Goal: Task Accomplishment & Management: Use online tool/utility

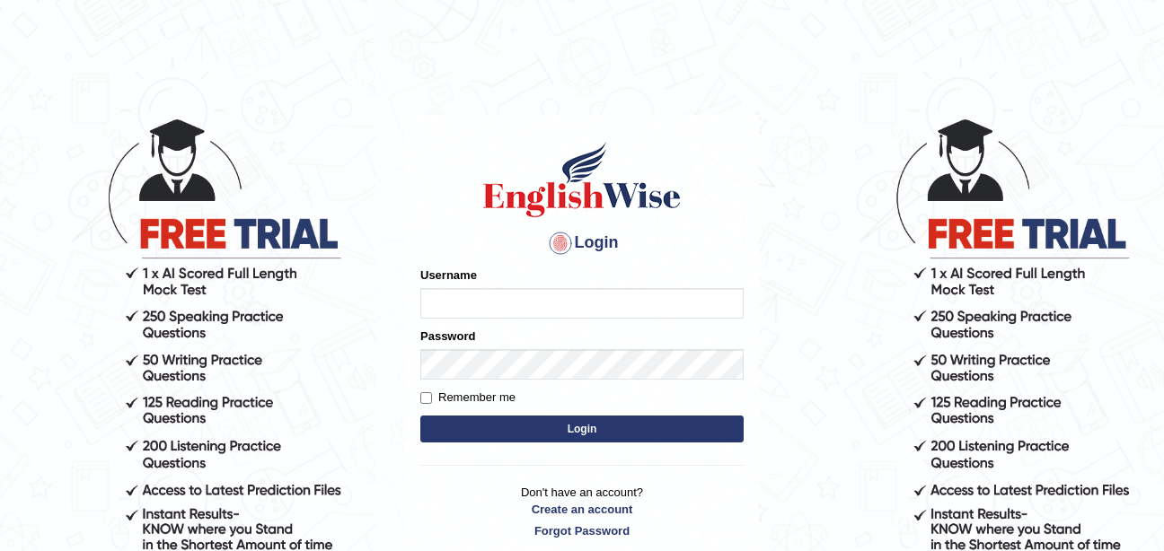
type input "thelma_parramatta"
click at [424, 397] on input "Remember me" at bounding box center [426, 398] width 12 height 12
checkbox input "true"
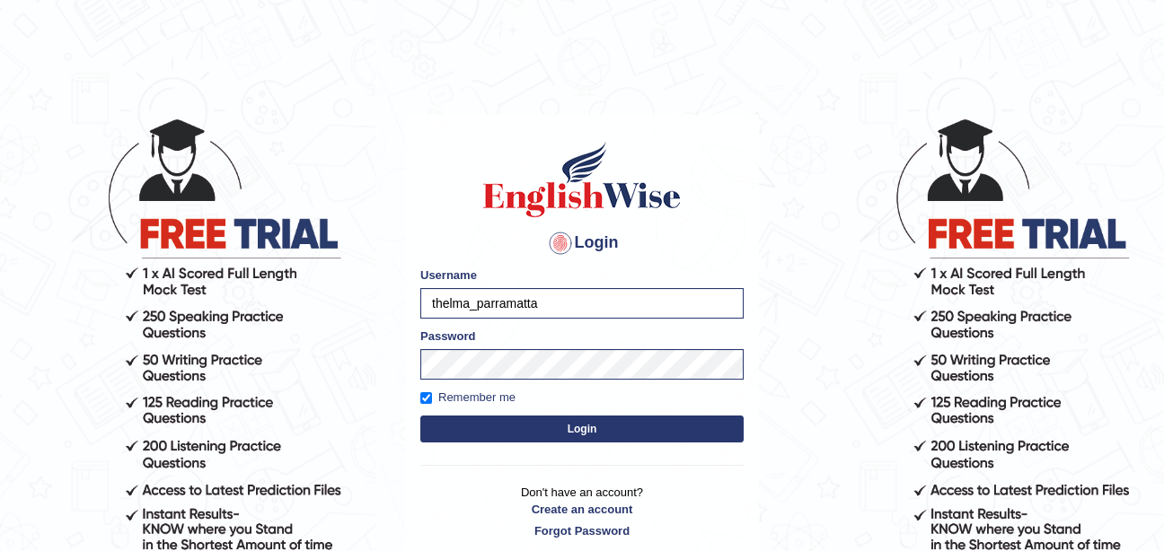
click at [466, 427] on button "Login" at bounding box center [581, 429] width 323 height 27
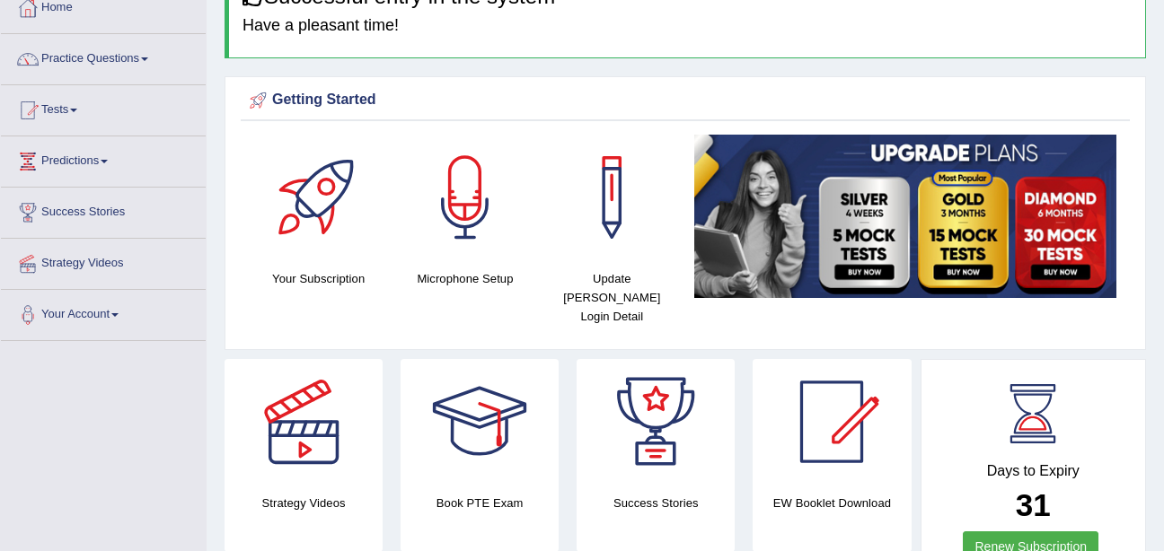
scroll to position [90, 0]
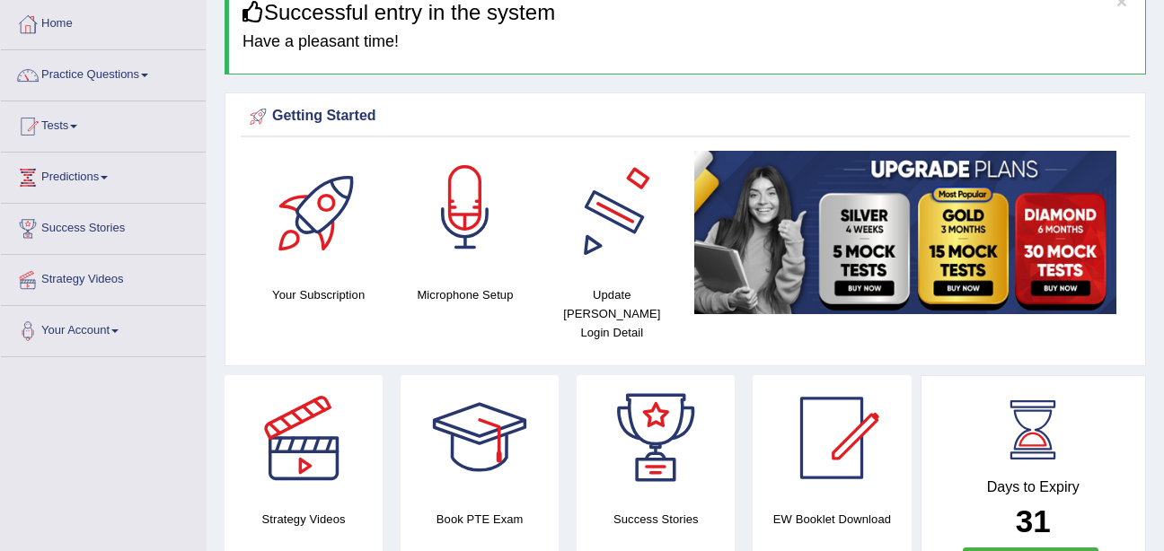
click at [488, 262] on div at bounding box center [465, 214] width 126 height 126
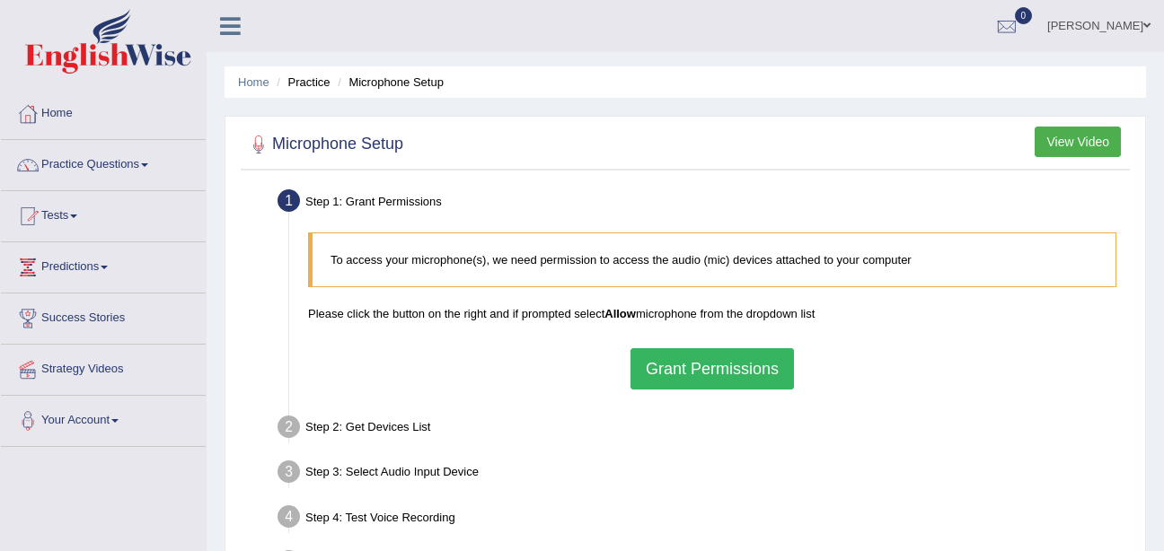
click at [668, 356] on button "Grant Permissions" at bounding box center [711, 368] width 163 height 41
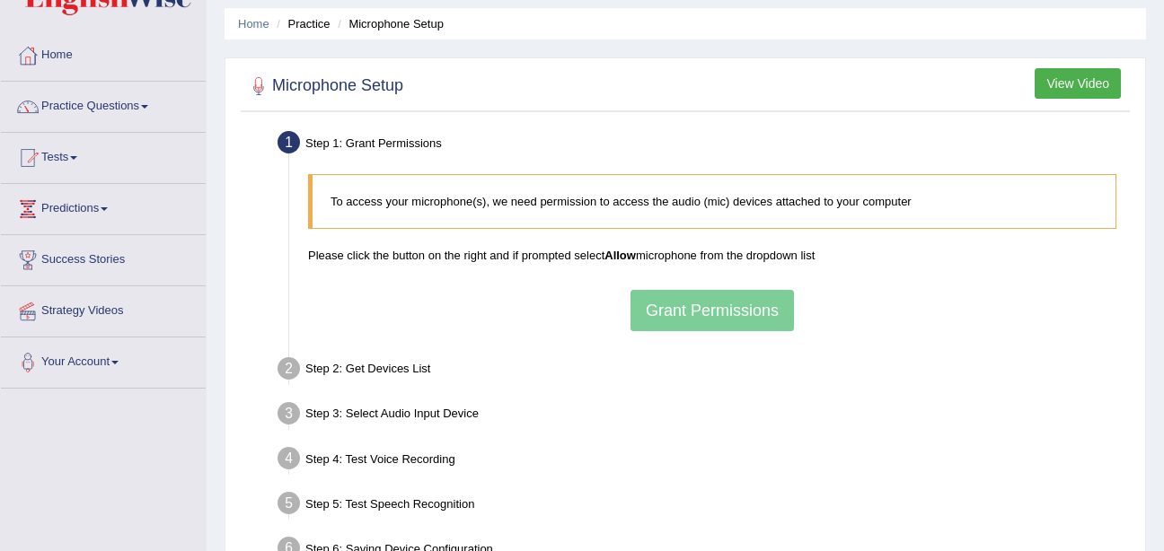
scroll to position [90, 0]
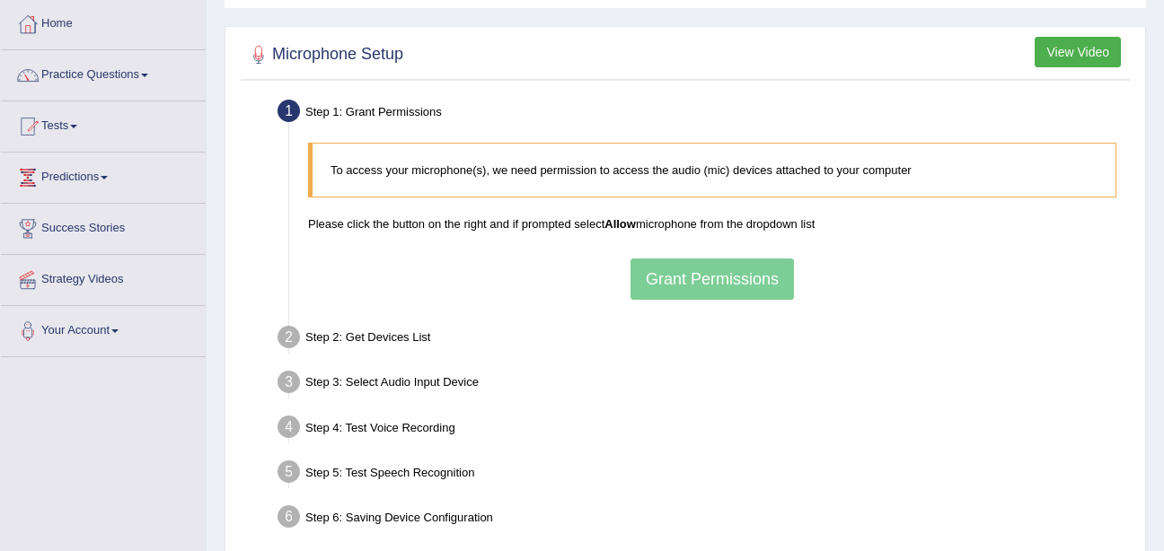
click at [744, 290] on div "To access your microphone(s), we need permission to access the audio (mic) devi…" at bounding box center [712, 221] width 826 height 175
click at [731, 283] on div "To access your microphone(s), we need permission to access the audio (mic) devi…" at bounding box center [712, 221] width 826 height 175
click at [764, 286] on div "To access your microphone(s), we need permission to access the audio (mic) devi…" at bounding box center [712, 221] width 826 height 175
click at [709, 380] on div "Step 3: Select Audio Input Device –" at bounding box center [702, 385] width 867 height 40
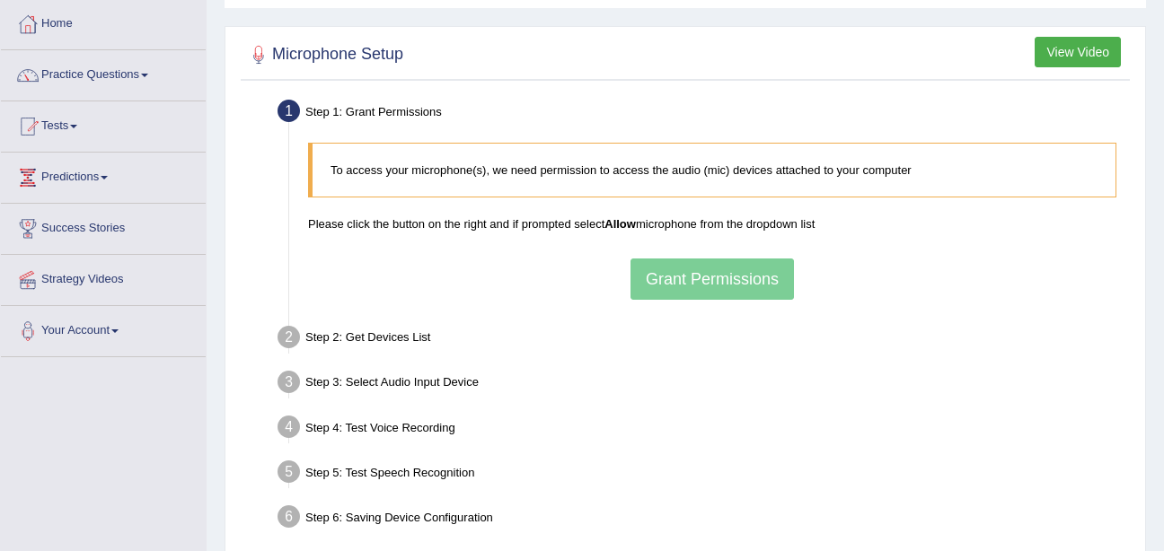
click at [709, 380] on div "Step 3: Select Audio Input Device –" at bounding box center [702, 385] width 867 height 40
click at [710, 382] on div "Step 3: Select Audio Input Device –" at bounding box center [702, 385] width 867 height 40
drag, startPoint x: 710, startPoint y: 382, endPoint x: 682, endPoint y: 395, distance: 30.9
click at [682, 395] on div "Step 3: Select Audio Input Device –" at bounding box center [702, 385] width 867 height 40
click at [664, 362] on ul "Step 1: Grant Permissions To access your microphone(s), we need permission to a…" at bounding box center [685, 316] width 880 height 445
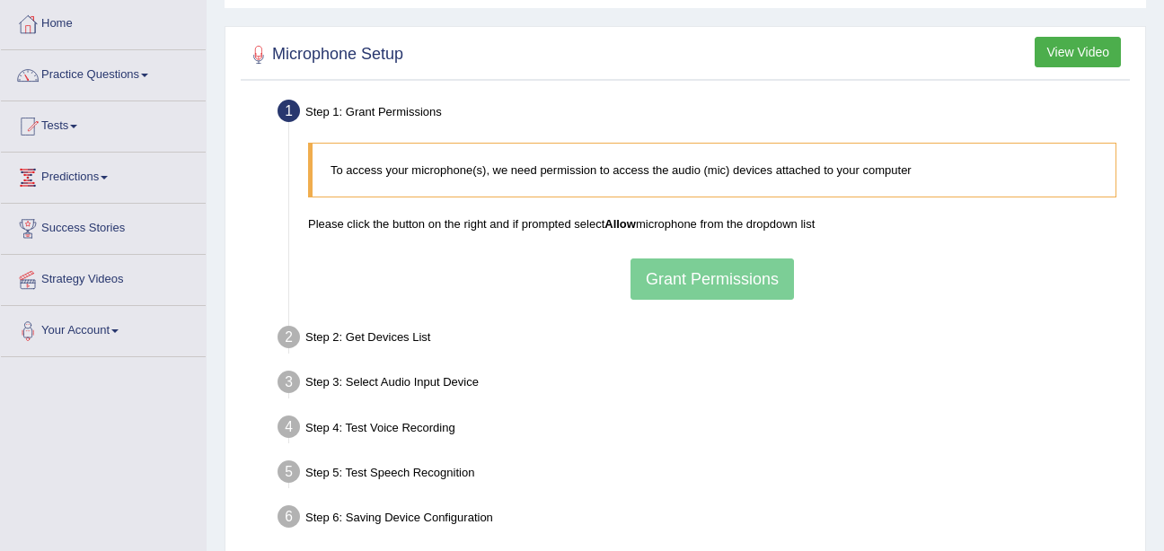
click at [725, 242] on div "To access your microphone(s), we need permission to access the audio (mic) devi…" at bounding box center [712, 221] width 826 height 175
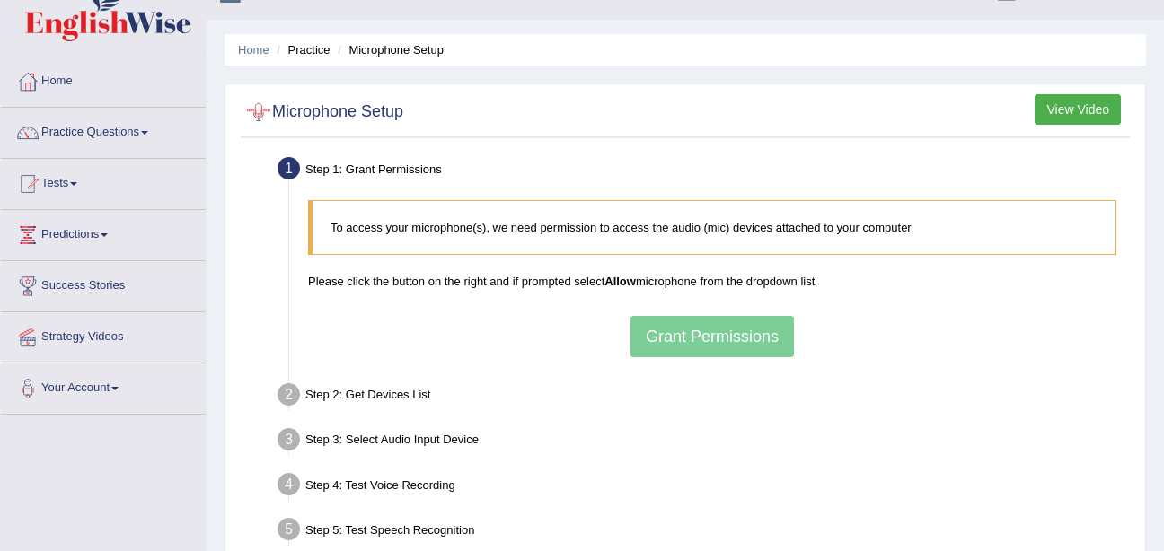
scroll to position [0, 0]
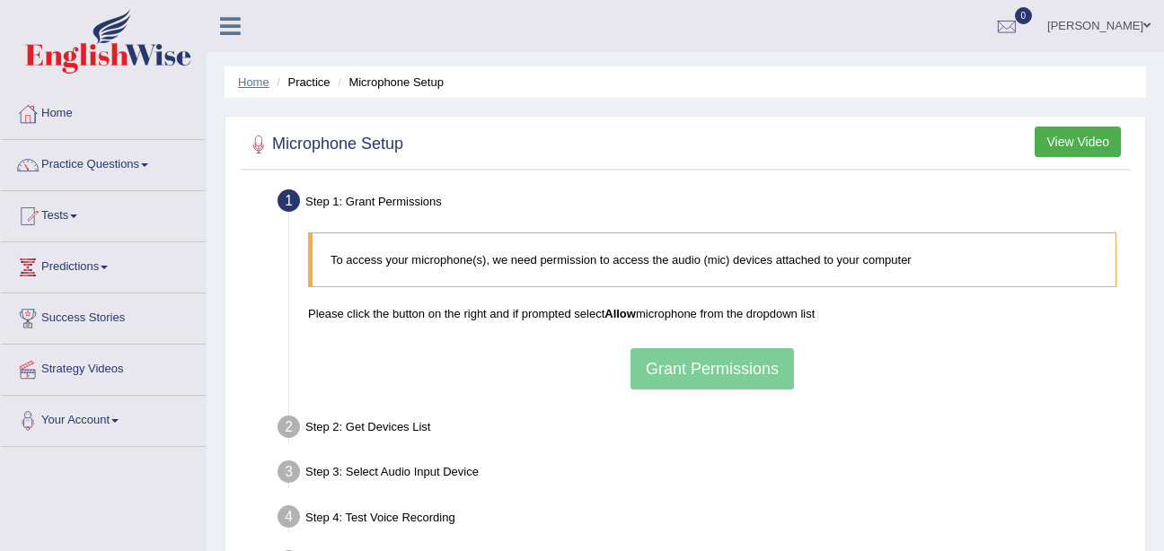
click at [251, 80] on link "Home" at bounding box center [253, 81] width 31 height 13
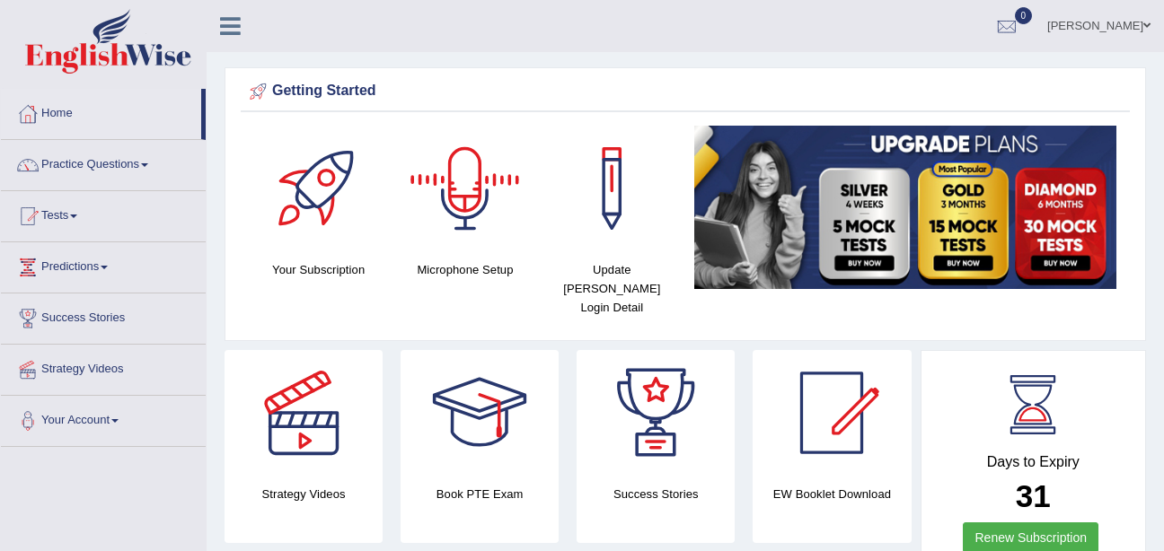
click at [464, 199] on div at bounding box center [465, 189] width 126 height 126
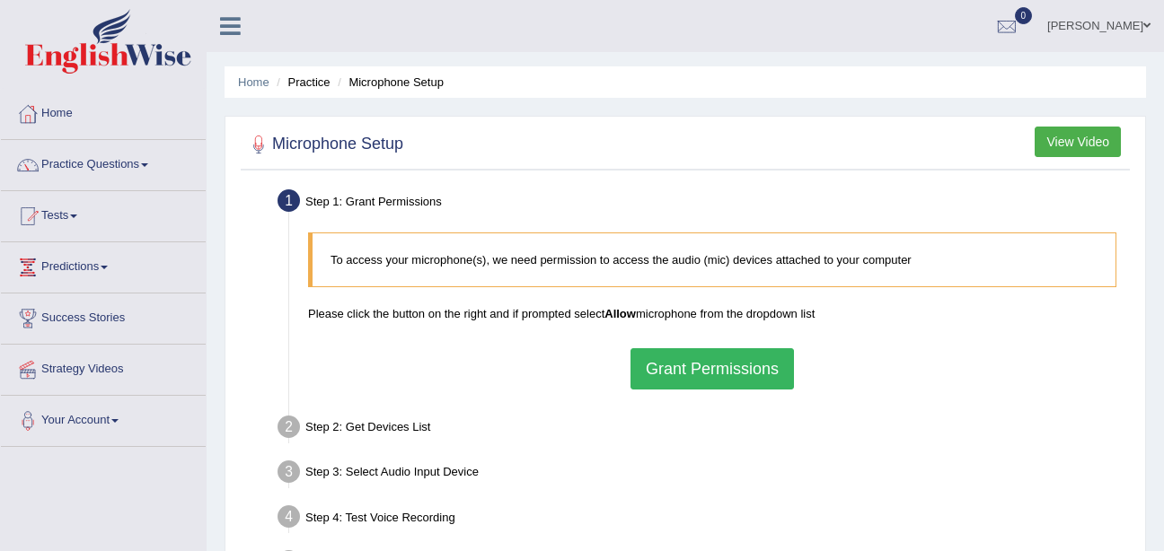
click at [656, 374] on button "Grant Permissions" at bounding box center [711, 368] width 163 height 41
click at [657, 374] on div "To access your microphone(s), we need permission to access the audio (mic) devi…" at bounding box center [712, 311] width 826 height 175
click at [305, 146] on h2 "Microphone Setup" at bounding box center [324, 144] width 158 height 27
click at [689, 369] on div "To access your microphone(s), we need permission to access the audio (mic) devi…" at bounding box center [712, 311] width 826 height 175
drag, startPoint x: 885, startPoint y: 260, endPoint x: 896, endPoint y: 261, distance: 10.9
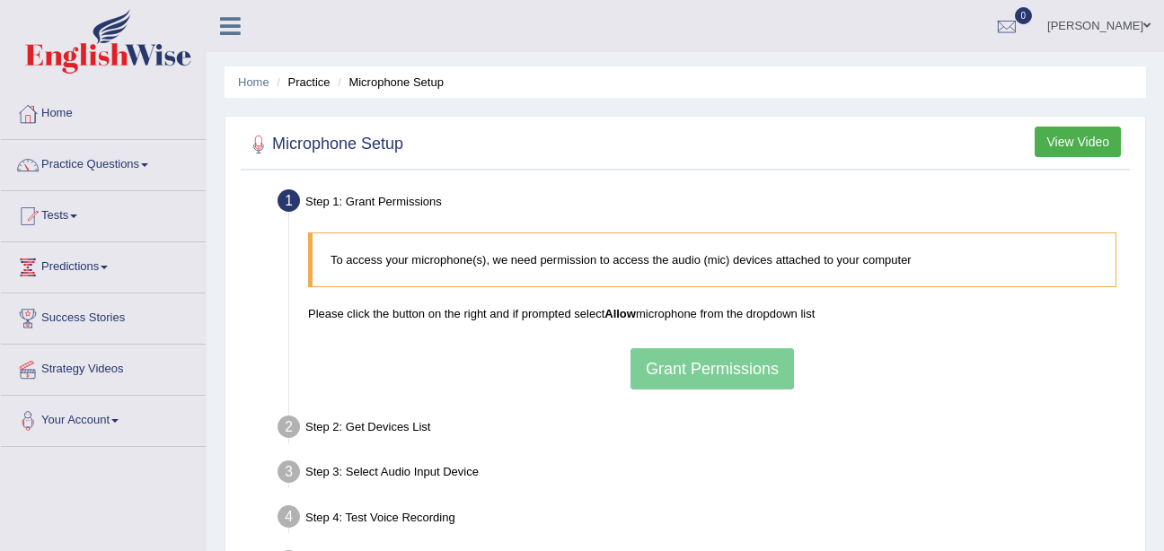
click at [886, 260] on p "To access your microphone(s), we need permission to access the audio (mic) devi…" at bounding box center [713, 259] width 767 height 17
click at [920, 265] on p "To access your microphone(s), we need permission to access the audio (mic) devi…" at bounding box center [713, 259] width 767 height 17
click at [723, 365] on div "To access your microphone(s), we need permission to access the audio (mic) devi…" at bounding box center [712, 311] width 826 height 175
click at [723, 366] on div "To access your microphone(s), we need permission to access the audio (mic) devi…" at bounding box center [712, 311] width 826 height 175
drag, startPoint x: 723, startPoint y: 366, endPoint x: 656, endPoint y: 431, distance: 92.7
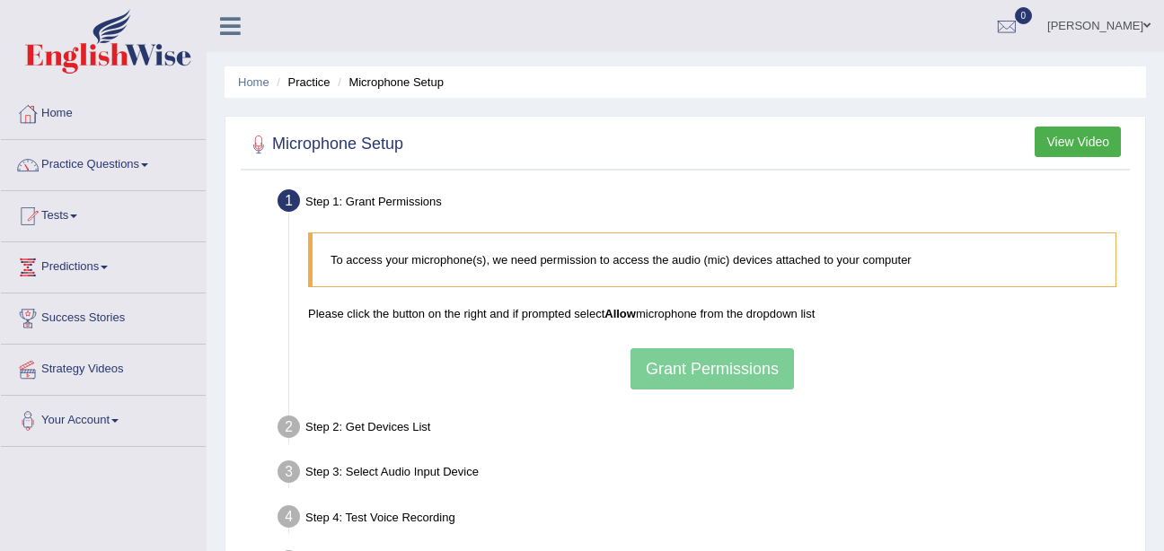
click at [656, 431] on div "Step 2: Get Devices List" at bounding box center [702, 430] width 867 height 40
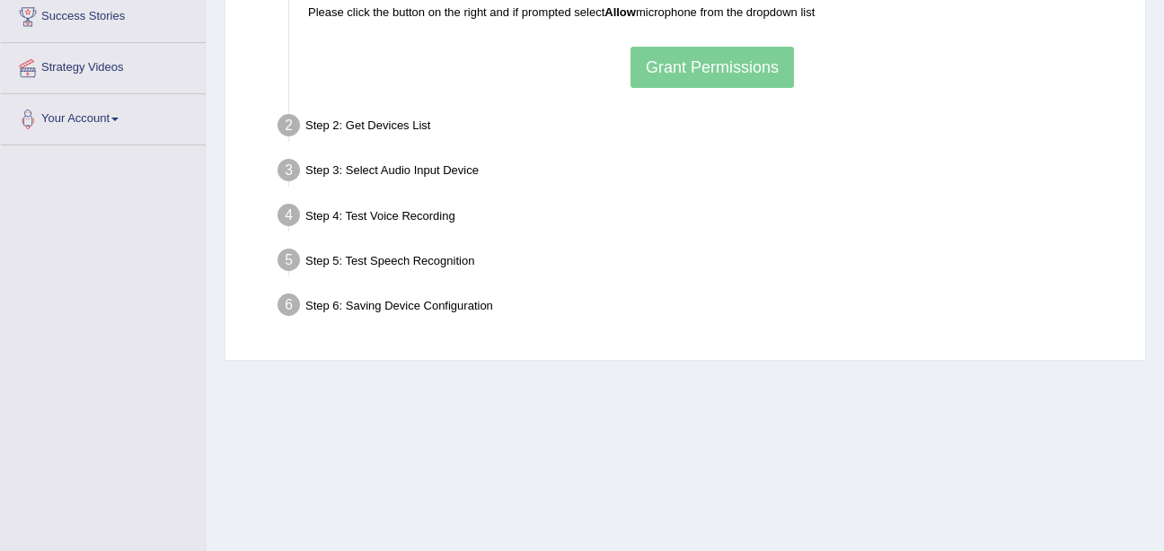
scroll to position [122, 0]
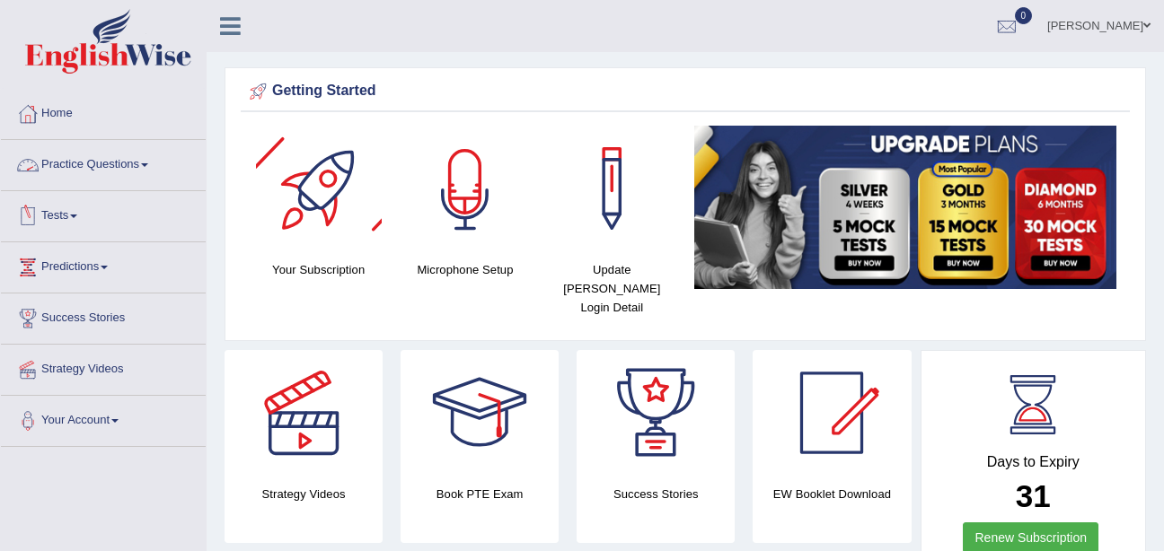
click at [484, 187] on div at bounding box center [465, 189] width 126 height 126
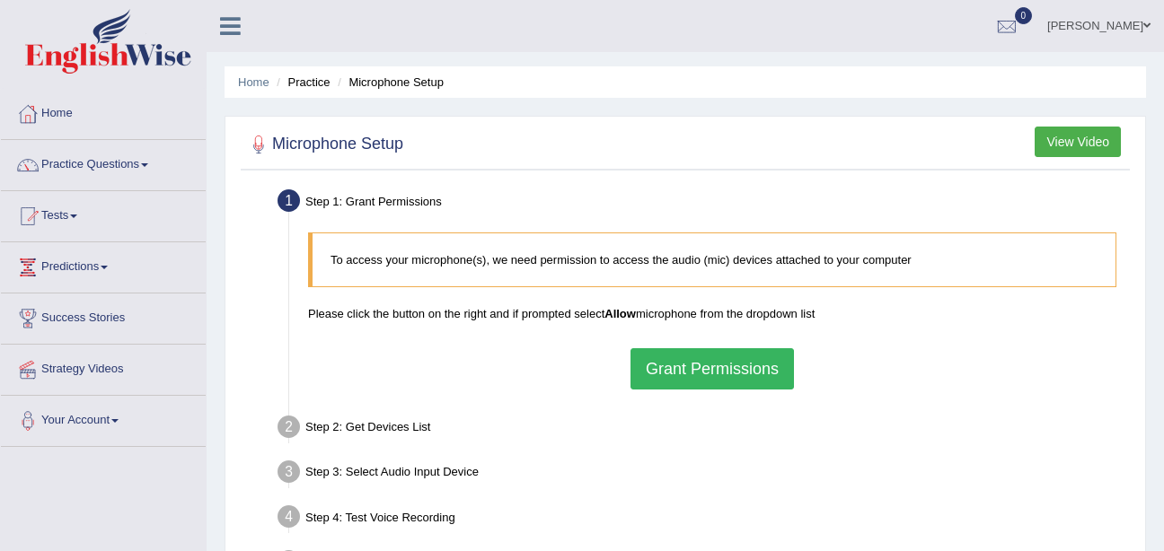
click at [658, 375] on button "Grant Permissions" at bounding box center [711, 368] width 163 height 41
click at [658, 374] on div "To access your microphone(s), we need permission to access the audio (mic) devi…" at bounding box center [712, 311] width 826 height 175
